Goal: Find specific page/section: Locate item on page

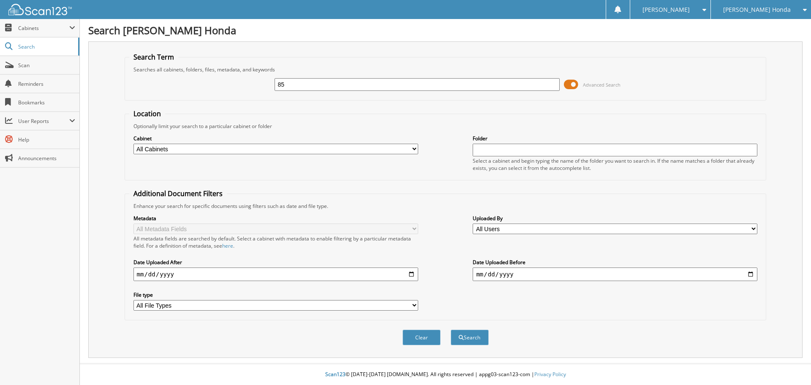
type input "8"
type input "620850"
click at [451, 329] on button "Search" at bounding box center [470, 337] width 38 height 16
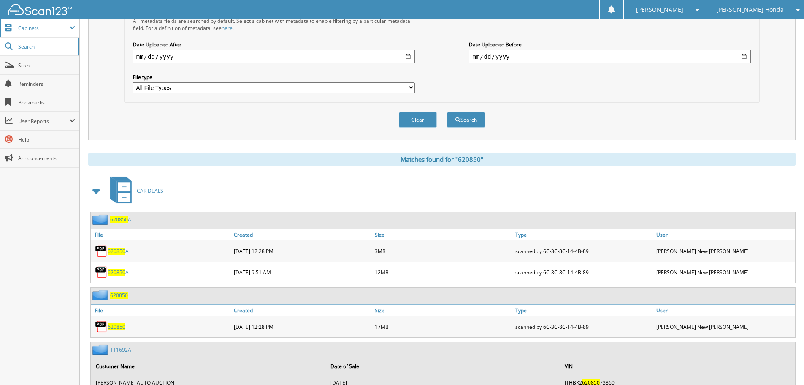
scroll to position [251, 0]
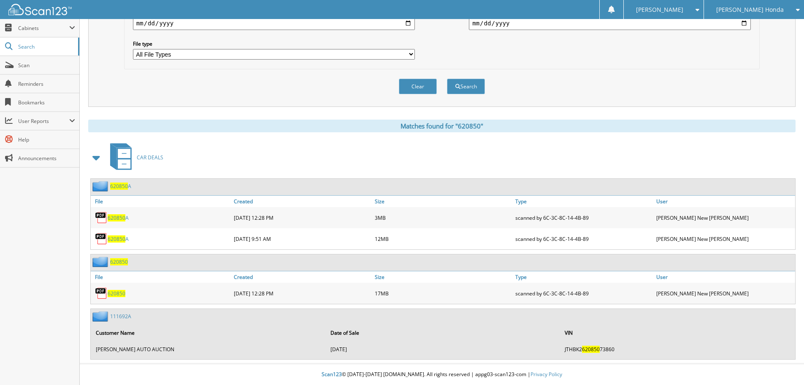
click at [106, 293] on img at bounding box center [101, 293] width 13 height 13
click at [105, 292] on img at bounding box center [101, 293] width 13 height 13
click at [122, 296] on span "620850" at bounding box center [117, 293] width 18 height 7
click at [121, 294] on span "620850" at bounding box center [117, 293] width 18 height 7
